Goal: Find specific page/section: Find specific page/section

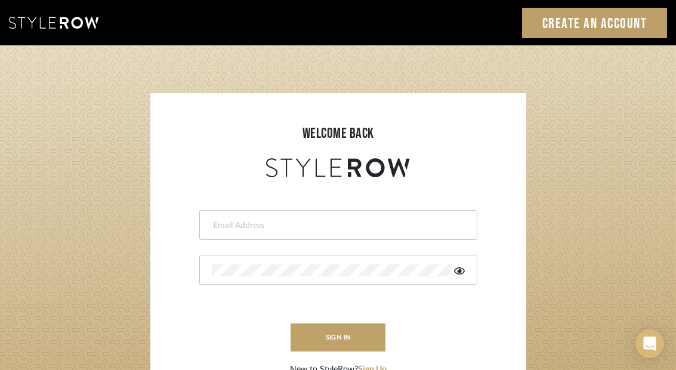
click at [403, 229] on input "email" at bounding box center [337, 226] width 250 height 12
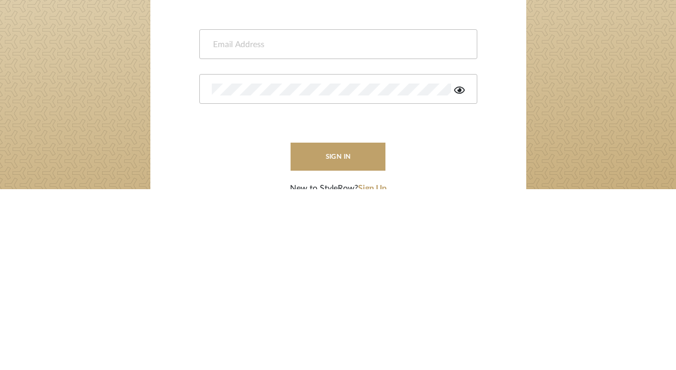
type input "[EMAIL_ADDRESS][DOMAIN_NAME]"
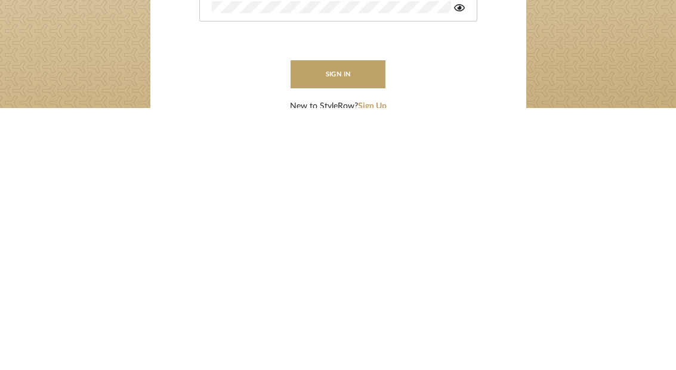
click at [338, 323] on button "sign in" at bounding box center [338, 337] width 95 height 28
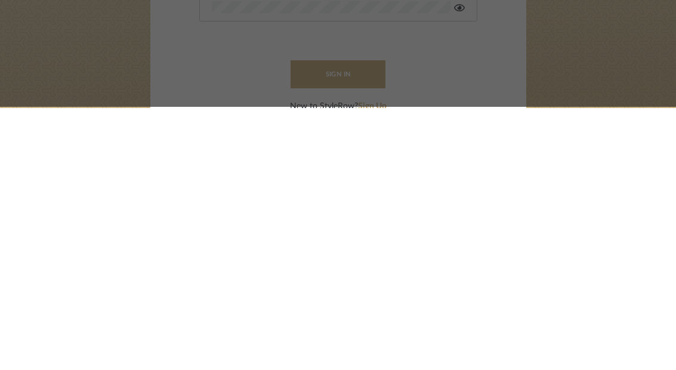
scroll to position [243, 0]
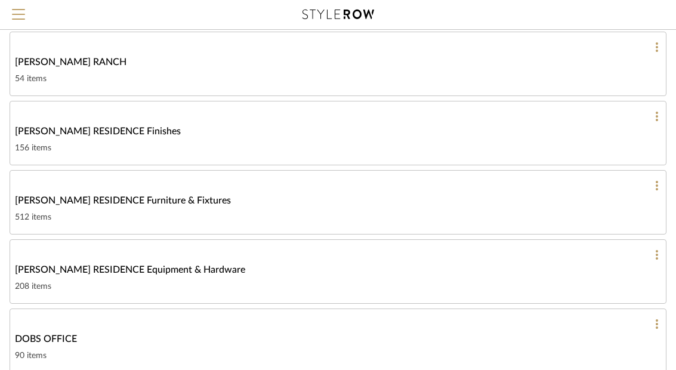
scroll to position [386, 0]
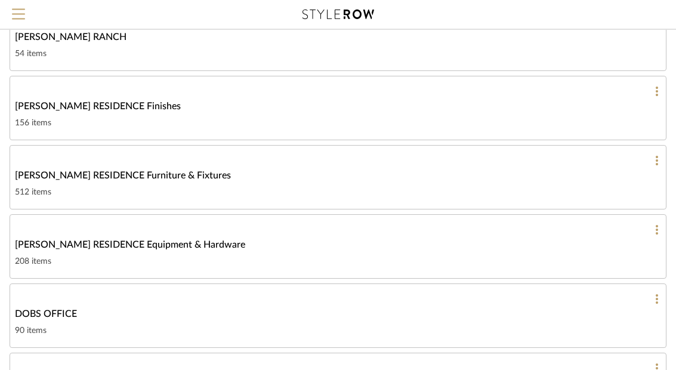
click at [383, 243] on div "COBLE RESIDENCE Equipment & Hardware" at bounding box center [338, 245] width 646 height 14
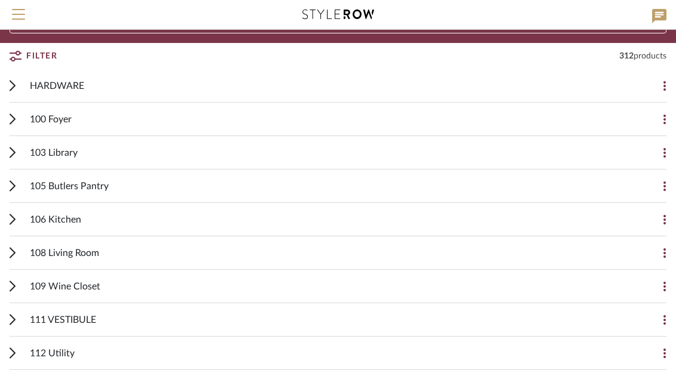
scroll to position [125, 0]
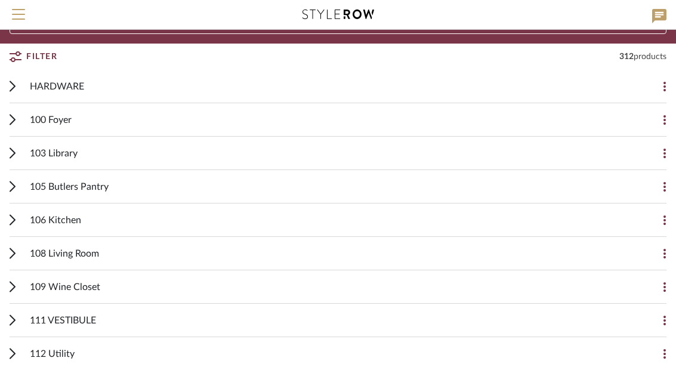
click at [11, 90] on icon at bounding box center [12, 87] width 5 height 10
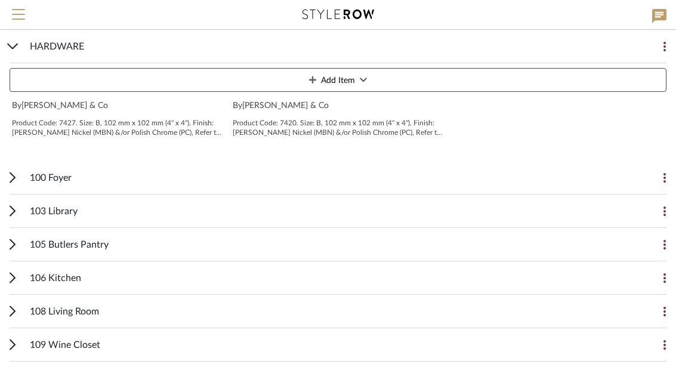
scroll to position [333, 0]
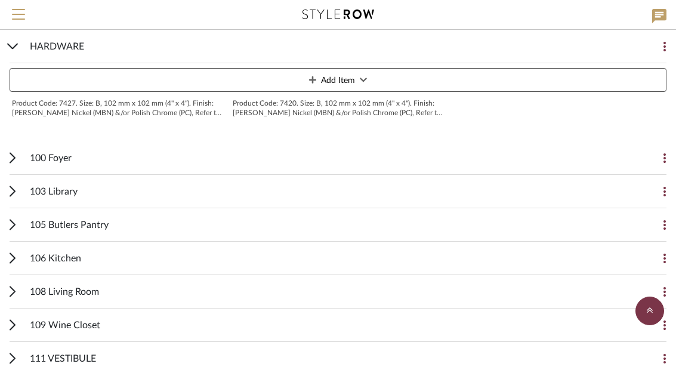
click at [4, 263] on cdk-accordion-item "106 Kitchen Add Item On client dashboard Price on dashboard Aspen II Rounded Pu…" at bounding box center [338, 258] width 676 height 33
click at [10, 258] on icon at bounding box center [13, 257] width 6 height 11
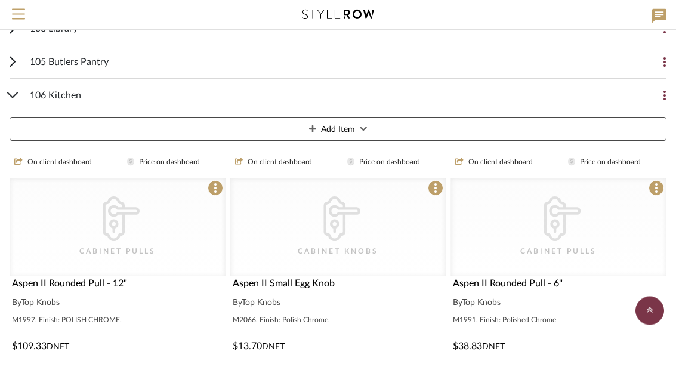
scroll to position [503, 0]
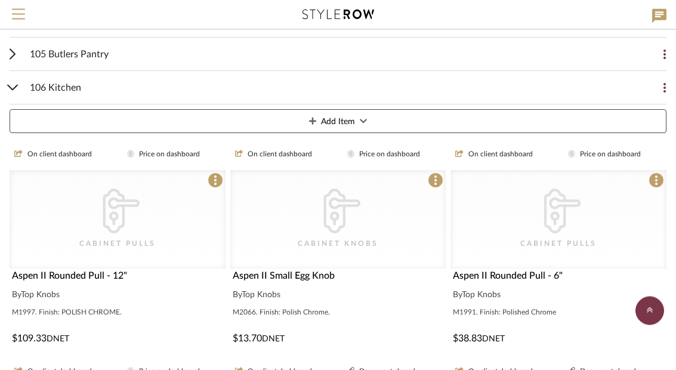
click at [20, 88] on div "106 Kitchen Add Item" at bounding box center [338, 105] width 657 height 67
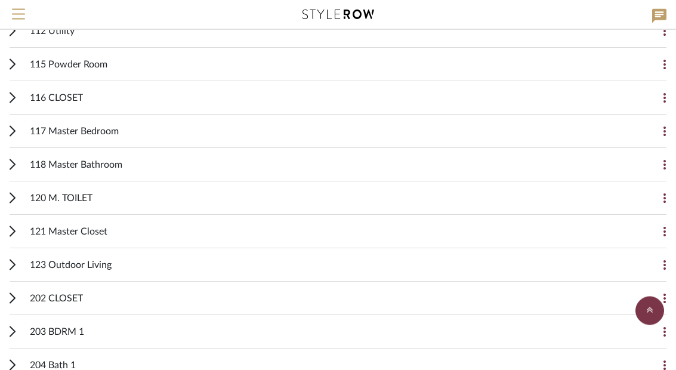
scroll to position [716, 0]
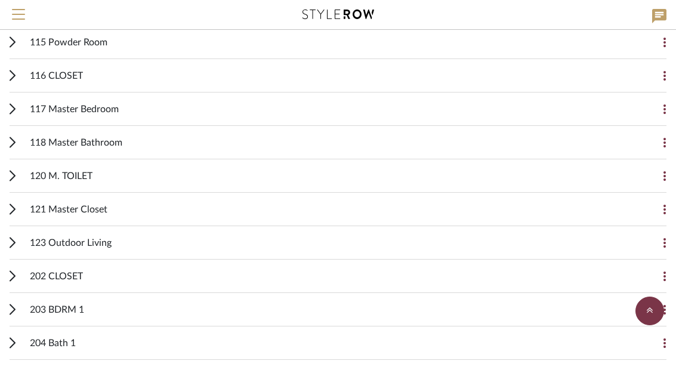
click at [10, 213] on icon at bounding box center [13, 209] width 6 height 11
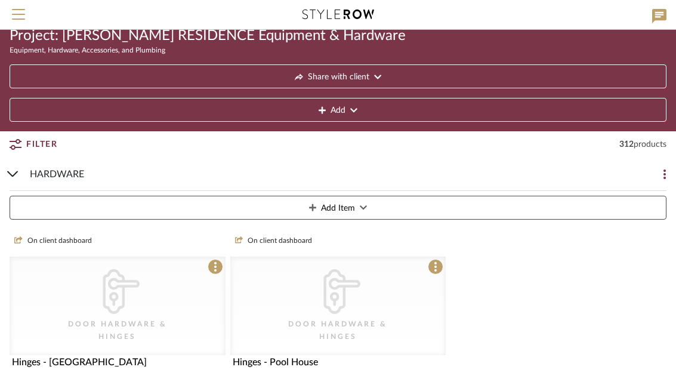
scroll to position [36, 0]
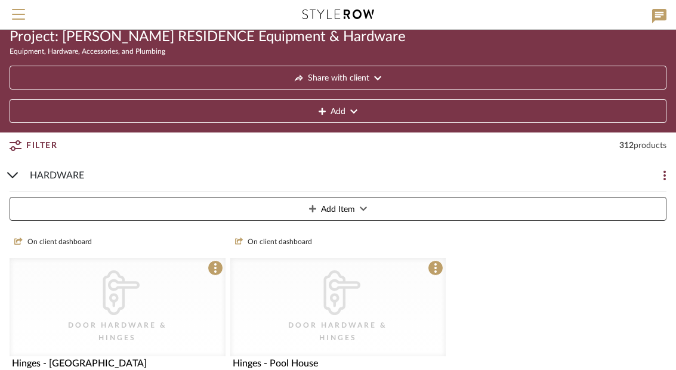
click at [21, 147] on button "Filter" at bounding box center [34, 145] width 48 height 21
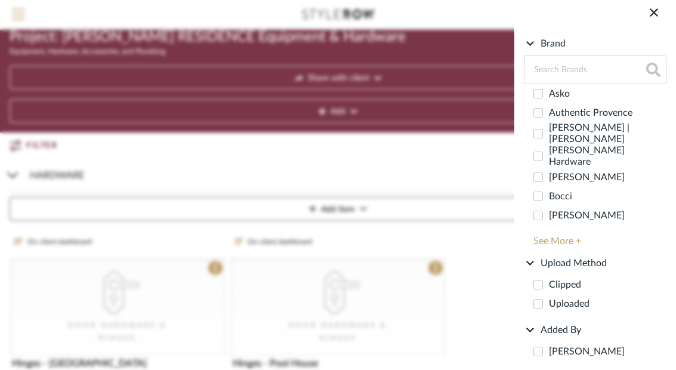
scroll to position [955, 0]
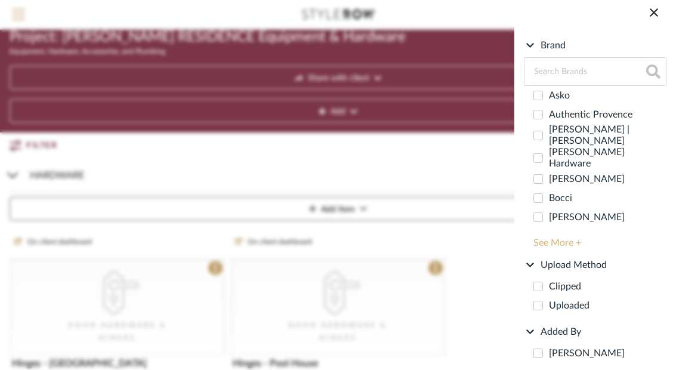
click at [558, 248] on link "See More +" at bounding box center [599, 238] width 136 height 19
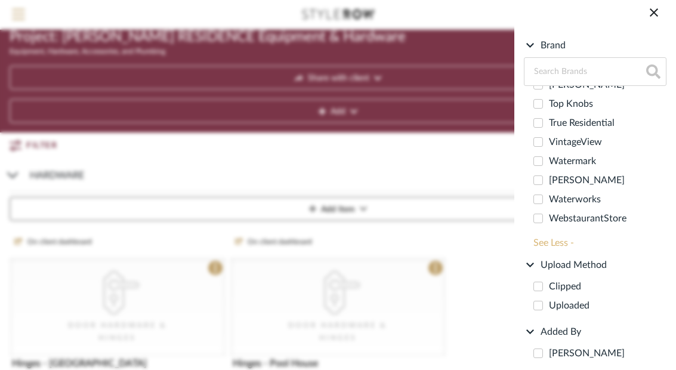
scroll to position [621, 0]
click at [544, 144] on input "Top Knobs (7)" at bounding box center [538, 141] width 19 height 19
checkbox input "true"
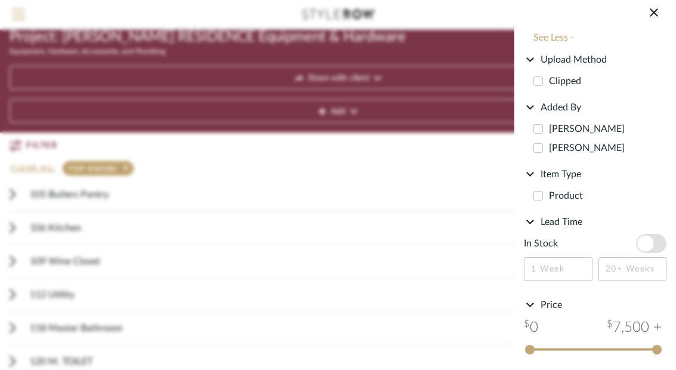
scroll to position [627, 0]
click at [76, 209] on search-bar "Filter by keyword, category or name prior to exporting to Excel or Bulk Actions…" at bounding box center [338, 185] width 676 height 370
click at [449, 181] on search-bar "Filter by keyword, category or name prior to exporting to Excel or Bulk Actions…" at bounding box center [338, 185] width 676 height 370
click at [654, 13] on icon at bounding box center [654, 12] width 8 height 8
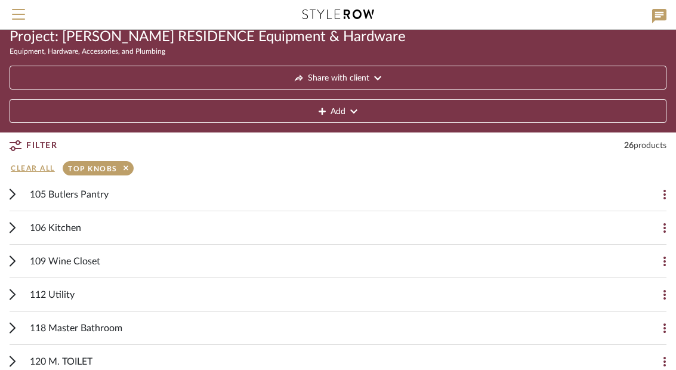
click at [11, 199] on icon at bounding box center [13, 194] width 6 height 11
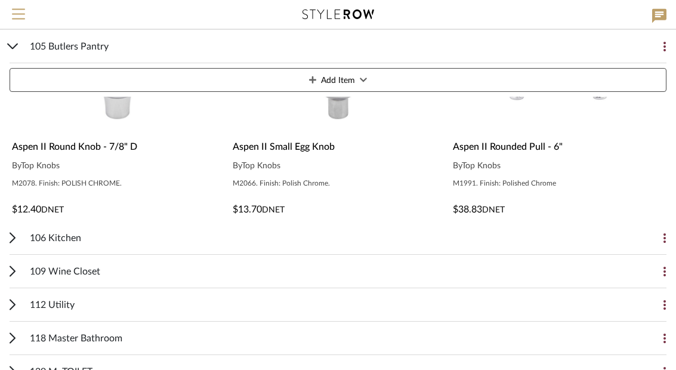
scroll to position [272, 0]
click at [10, 245] on div "106 Kitchen Add Item" at bounding box center [338, 237] width 657 height 33
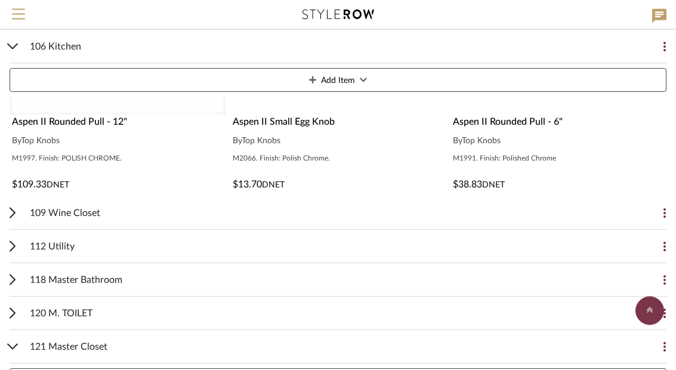
scroll to position [600, 0]
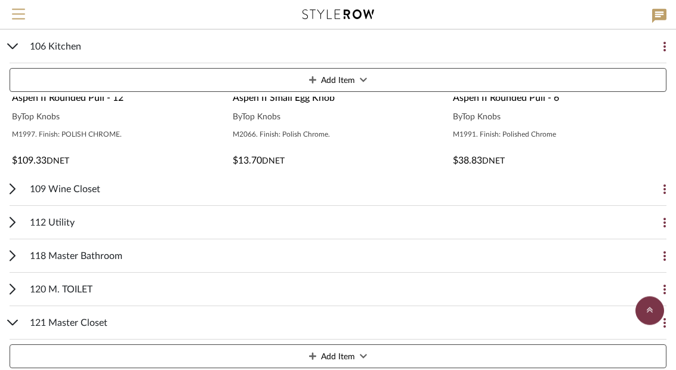
click at [10, 193] on icon at bounding box center [12, 190] width 5 height 10
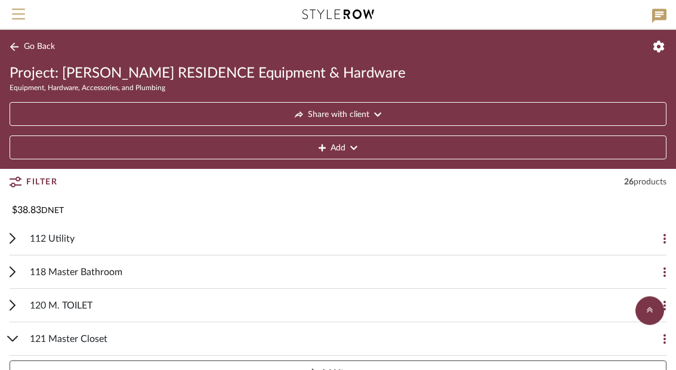
scroll to position [830, 0]
